Goal: Transaction & Acquisition: Purchase product/service

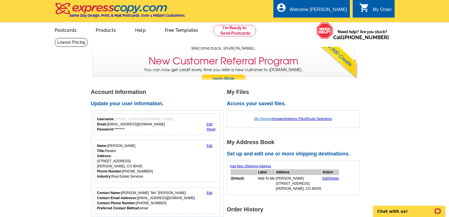
click at [261, 119] on link "My Designs" at bounding box center [264, 119] width 18 height 4
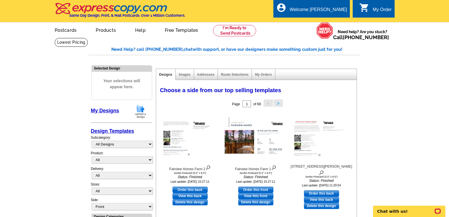
click at [141, 111] on img at bounding box center [140, 111] width 15 height 14
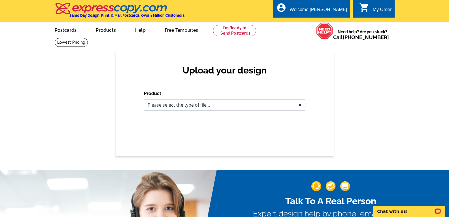
click at [299, 106] on select "Please select the type of file... Postcards Business Cards Letters and flyers G…" at bounding box center [225, 104] width 162 height 11
select select "1"
click at [144, 99] on select "Please select the type of file... Postcards Business Cards Letters and flyers G…" at bounding box center [225, 104] width 162 height 11
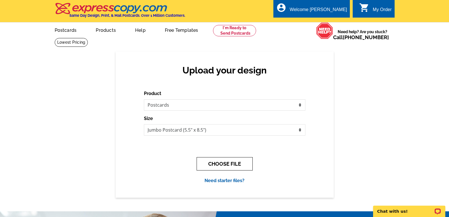
click at [223, 164] on button "CHOOSE FILE" at bounding box center [225, 163] width 56 height 13
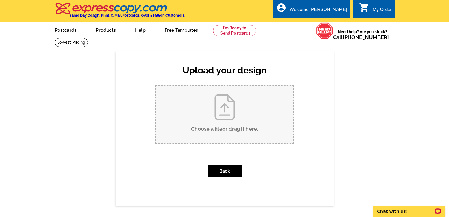
click at [227, 112] on input "Choose a file or drag it here ." at bounding box center [225, 114] width 138 height 57
type input "C:\fakepath\455 Village Road #103 Listed.pdf"
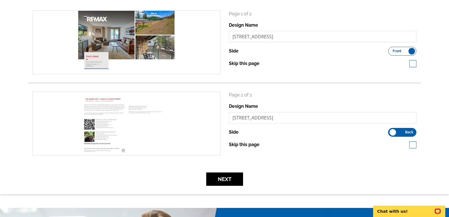
scroll to position [85, 0]
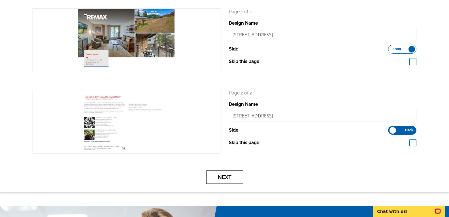
click at [224, 178] on button "Next" at bounding box center [224, 176] width 37 height 13
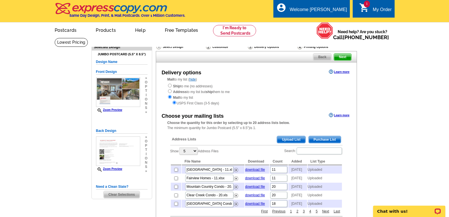
click at [291, 140] on span "Upload List" at bounding box center [291, 139] width 28 height 7
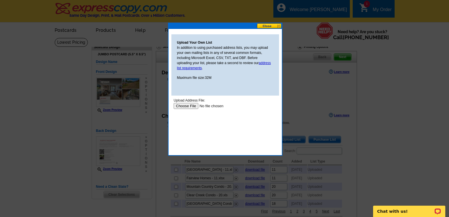
click at [186, 107] on input "file" at bounding box center [209, 106] width 72 height 6
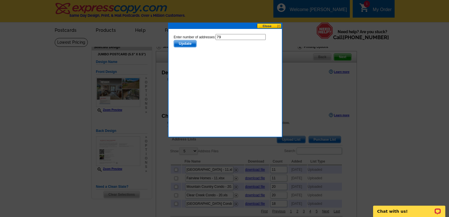
click at [228, 36] on input "79" at bounding box center [240, 37] width 50 height 6
type input "78"
click at [184, 43] on span "Update" at bounding box center [185, 43] width 22 height 7
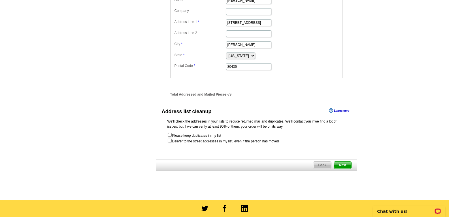
scroll to position [255, 0]
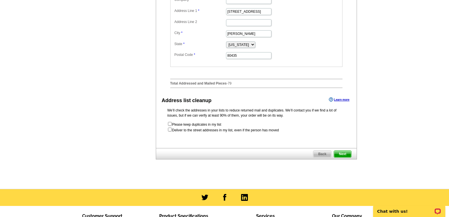
click at [343, 157] on span "Next" at bounding box center [342, 154] width 17 height 7
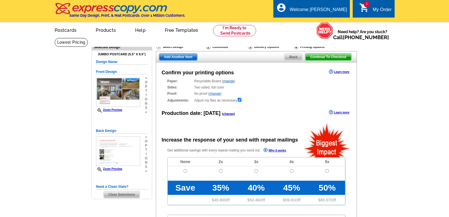
radio input "false"
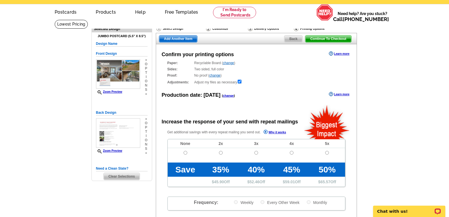
scroll to position [28, 0]
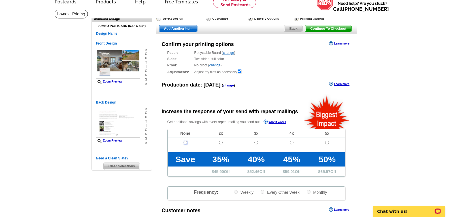
click at [185, 143] on input "radio" at bounding box center [186, 143] width 4 height 4
radio input "true"
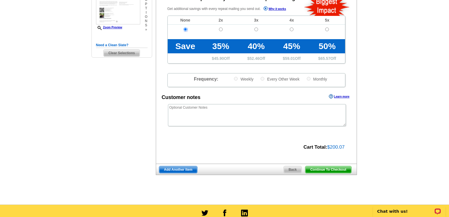
scroll to position [142, 0]
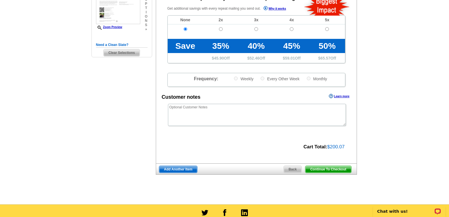
click at [329, 171] on span "Continue To Checkout" at bounding box center [329, 169] width 46 height 7
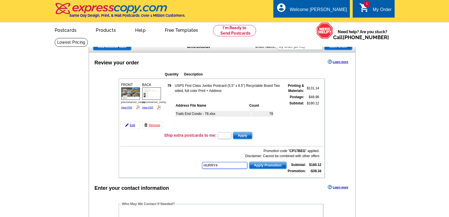
type input "HURRY40"
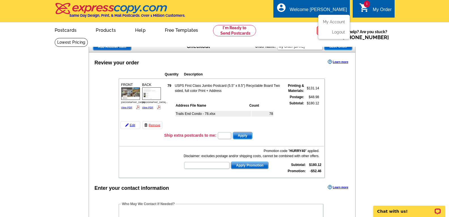
click at [319, 11] on div "Welcome [PERSON_NAME]" at bounding box center [318, 11] width 57 height 8
click at [339, 34] on link "Logout" at bounding box center [338, 31] width 14 height 5
